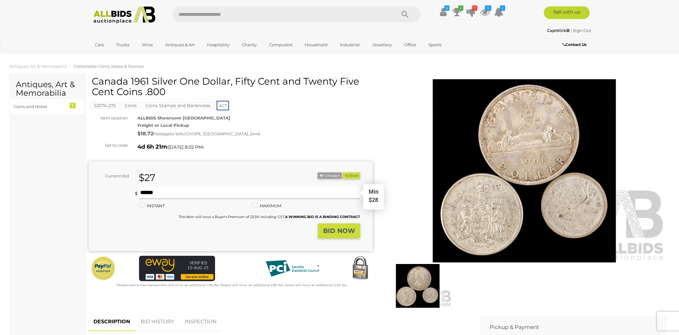
click at [228, 192] on input "text" at bounding box center [249, 192] width 221 height 13
type input "**"
click at [346, 230] on strong "BID NOW" at bounding box center [339, 231] width 32 height 8
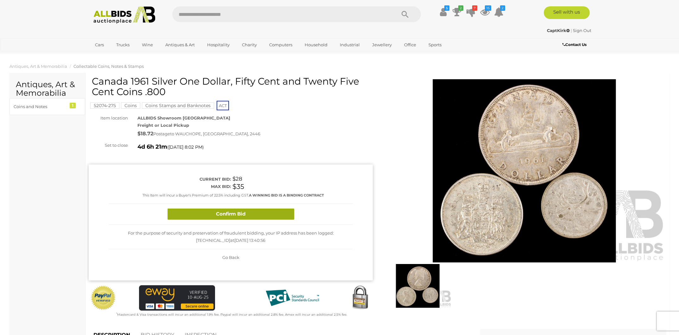
click at [276, 213] on button "Confirm Bid" at bounding box center [231, 213] width 127 height 11
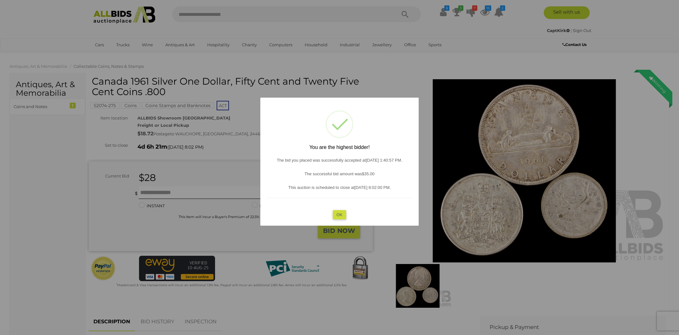
click at [338, 212] on button "OK" at bounding box center [340, 214] width 14 height 9
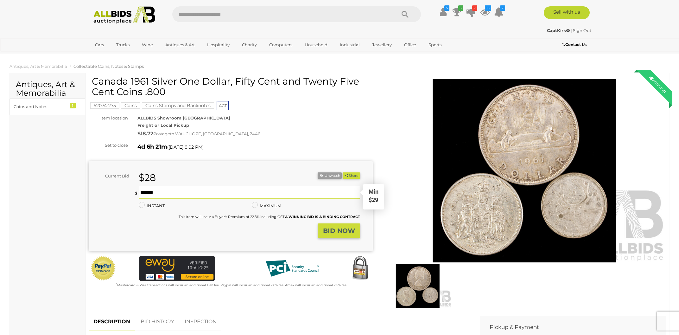
click at [276, 193] on input "text" at bounding box center [249, 192] width 221 height 13
type input "**"
click at [334, 226] on button "BID NOW" at bounding box center [339, 230] width 42 height 15
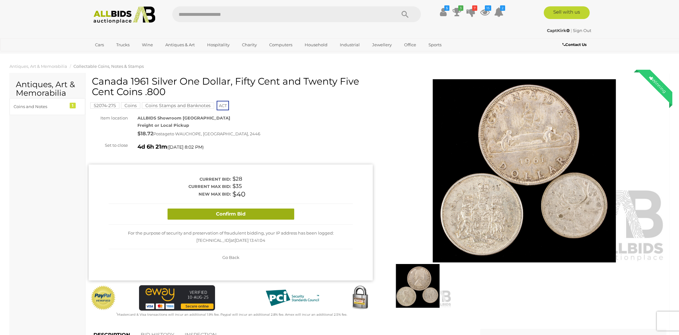
click at [257, 215] on button "Confirm Bid" at bounding box center [231, 213] width 127 height 11
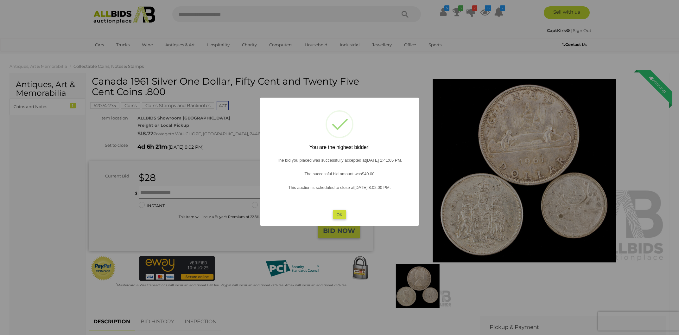
click at [340, 215] on button "OK" at bounding box center [340, 214] width 14 height 9
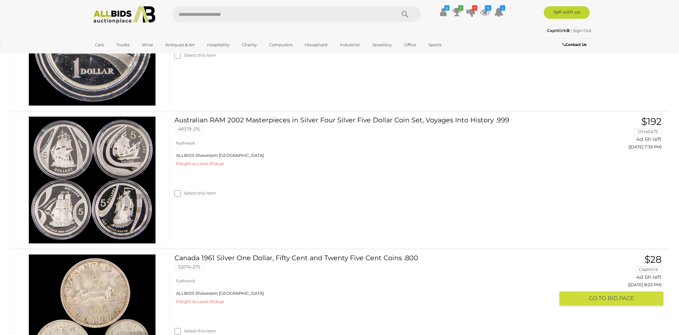
scroll to position [1183, 0]
